Goal: Find specific page/section: Find specific page/section

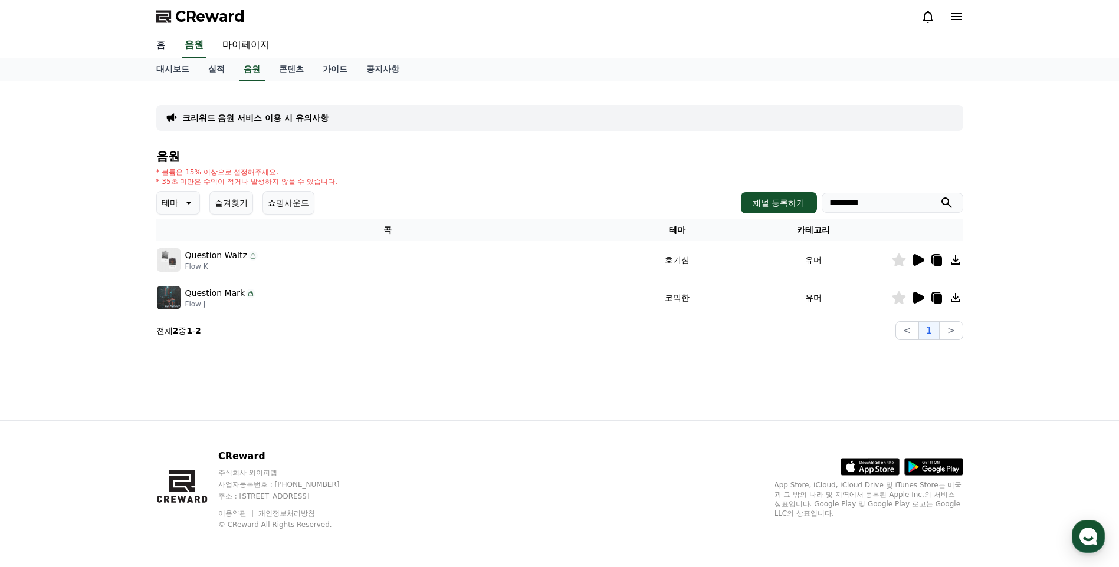
click at [165, 48] on link "홈" at bounding box center [161, 45] width 28 height 25
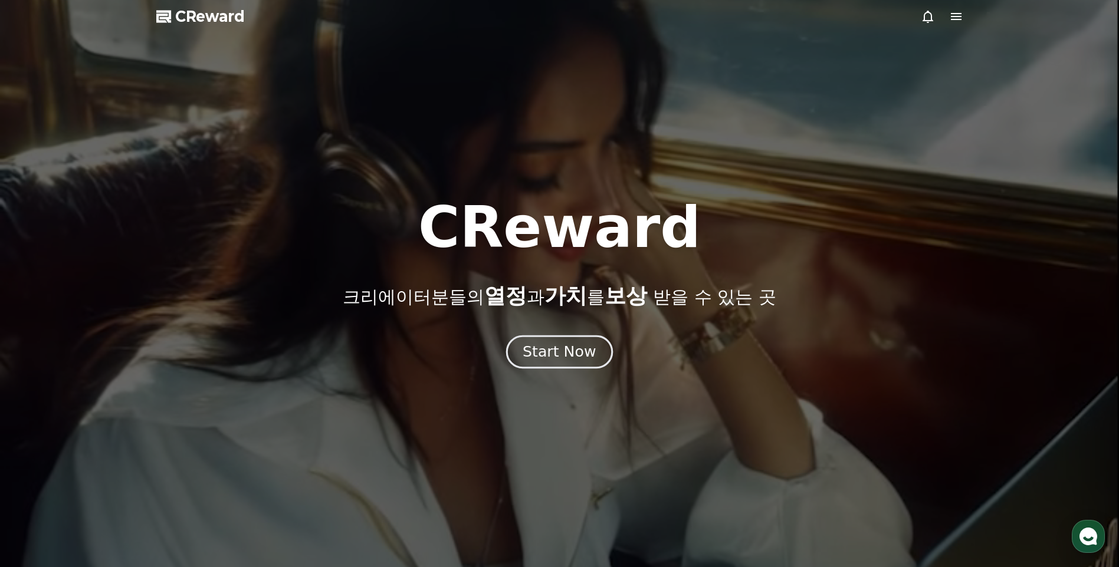
click at [553, 349] on div "Start Now" at bounding box center [559, 352] width 73 height 20
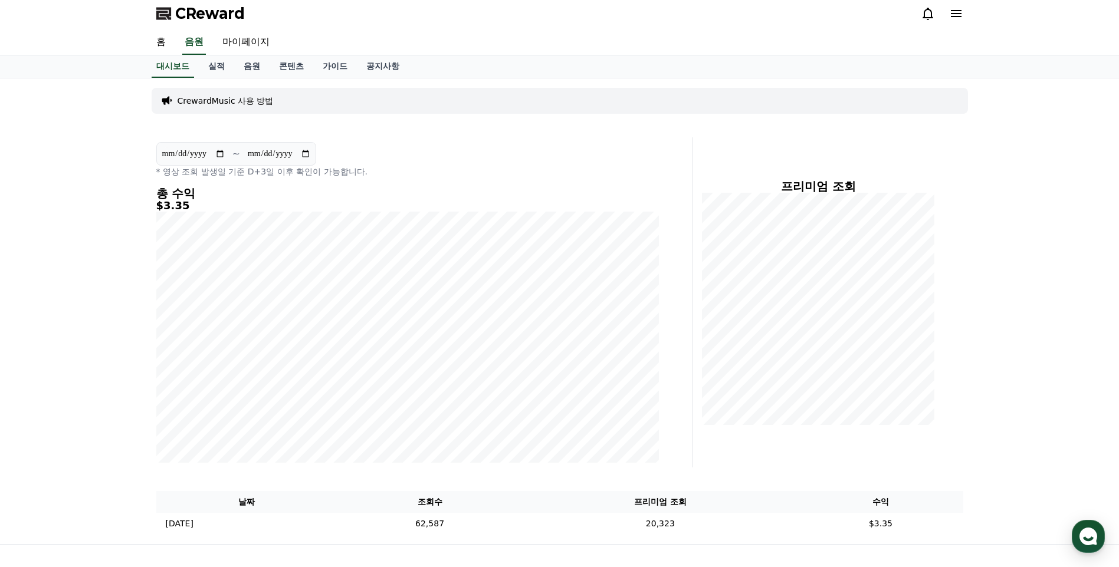
scroll to position [127, 0]
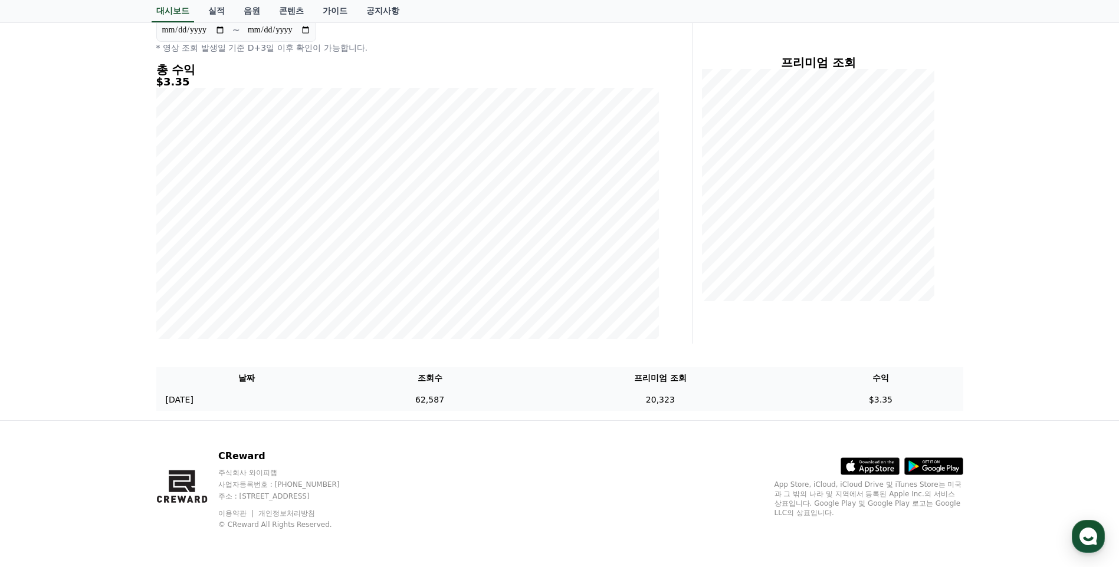
click at [877, 399] on td "$3.35" at bounding box center [880, 400] width 165 height 22
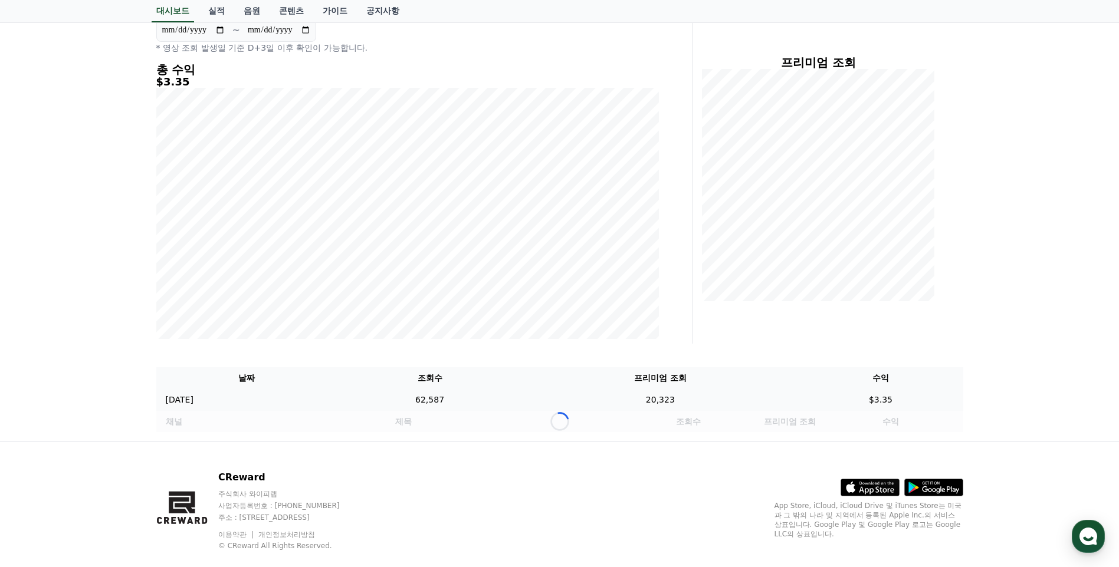
click at [859, 399] on td "$3.35" at bounding box center [880, 400] width 165 height 22
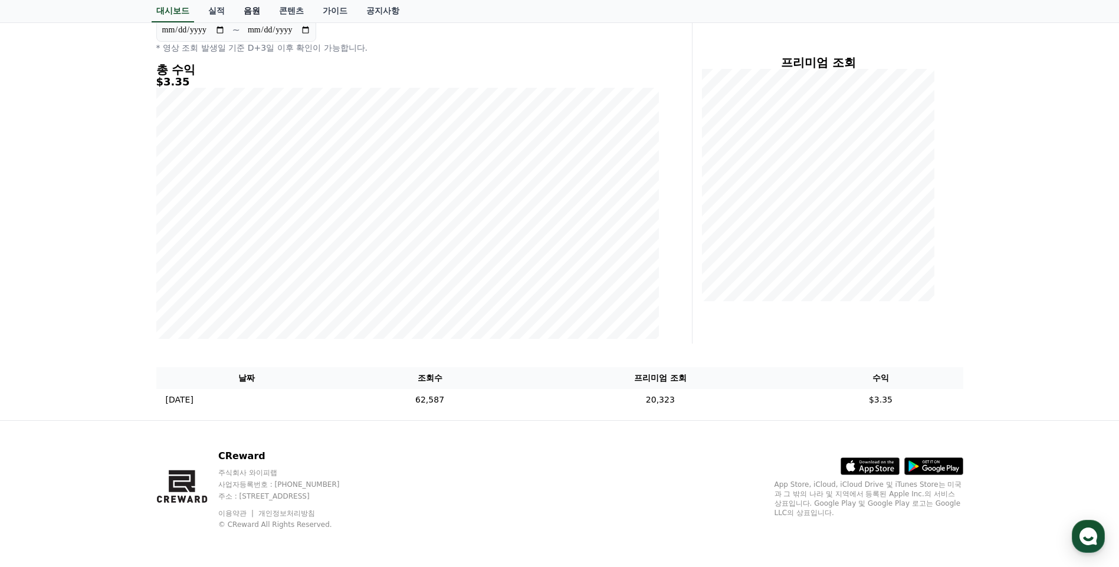
click at [245, 9] on link "음원" at bounding box center [251, 11] width 35 height 22
